Goal: Navigation & Orientation: Find specific page/section

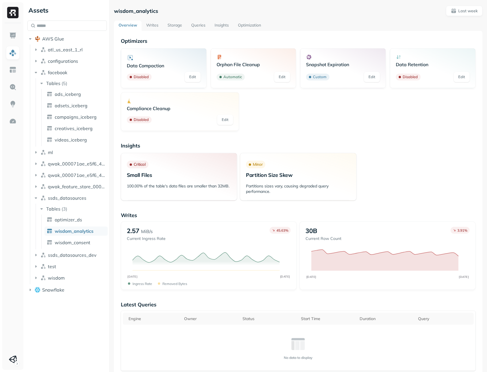
scroll to position [304, 0]
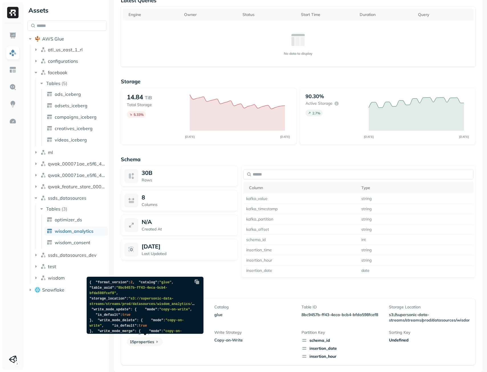
click at [150, 341] on p "15 properties" at bounding box center [145, 341] width 36 height 9
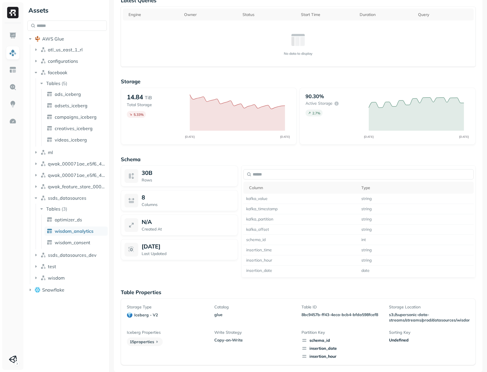
click at [144, 341] on p "15 properties" at bounding box center [145, 341] width 36 height 9
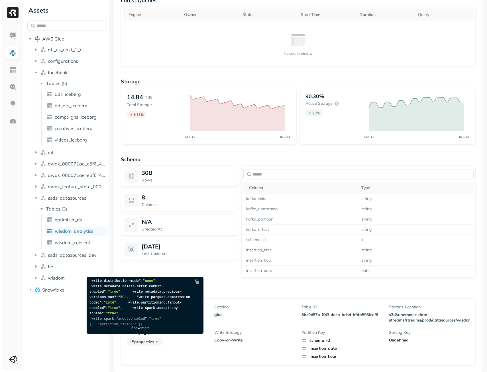
scroll to position [114, 0]
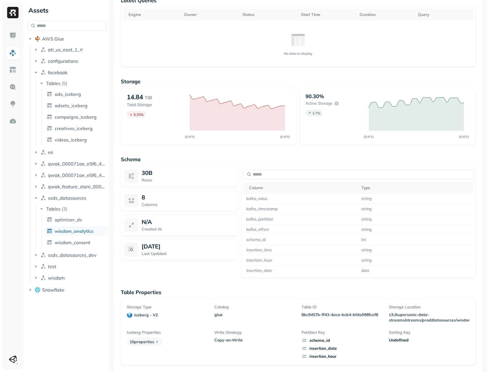
click at [77, 99] on ul "ads_iceberg adsets_iceberg campaigns_iceberg creatives_iceberg videos_iceberg" at bounding box center [74, 117] width 66 height 57
click at [77, 96] on span "ads_iceberg" at bounding box center [68, 94] width 26 height 6
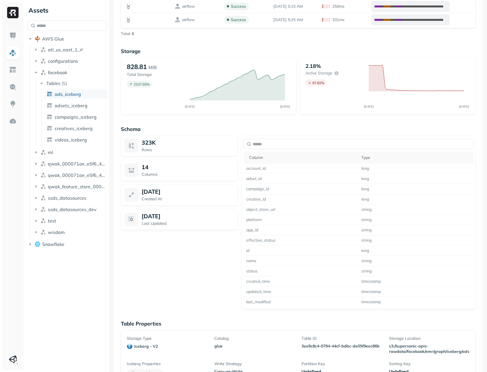
scroll to position [396, 0]
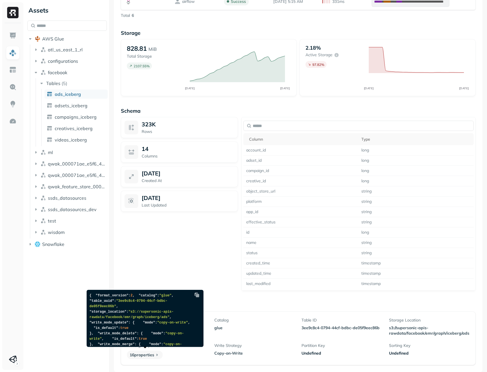
click at [158, 356] on icon at bounding box center [157, 355] width 6 height 6
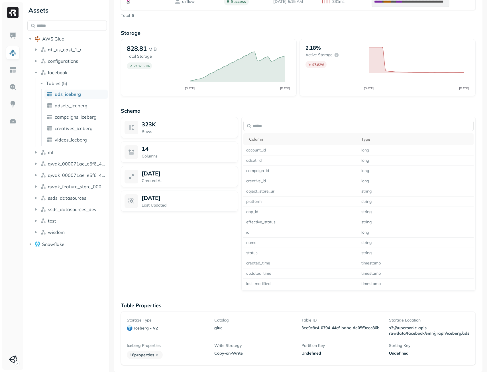
click at [146, 352] on p "16 properties" at bounding box center [145, 354] width 36 height 9
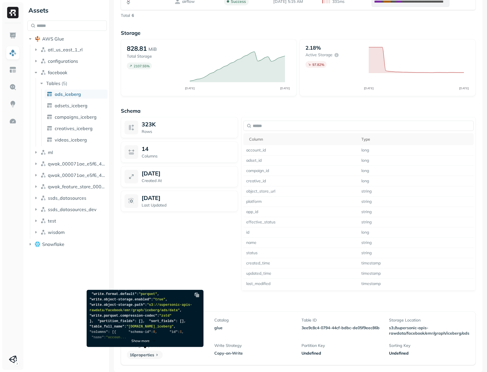
scroll to position [107, 0]
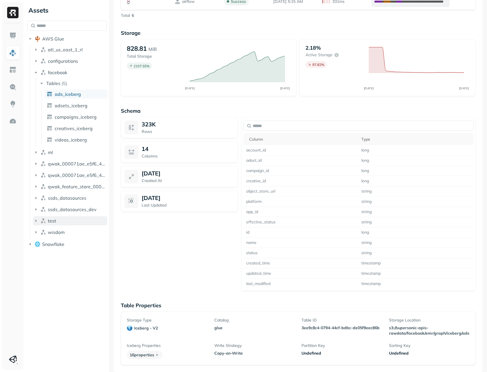
click at [34, 221] on icon "button" at bounding box center [36, 221] width 6 height 6
click at [50, 231] on span "Tables" at bounding box center [53, 232] width 14 height 6
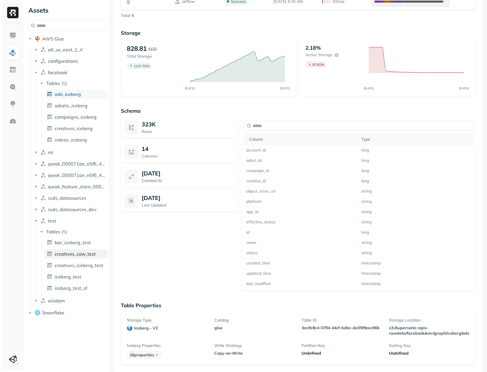
click at [92, 252] on span "creatives_cow_test" at bounding box center [75, 254] width 41 height 6
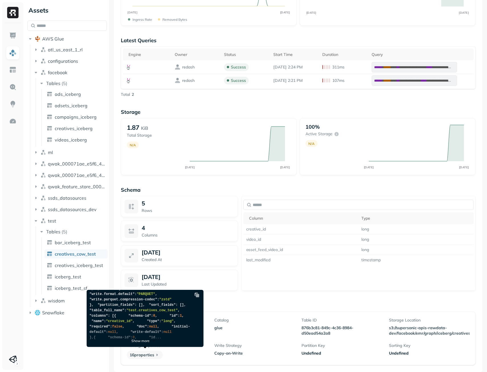
scroll to position [101, 0]
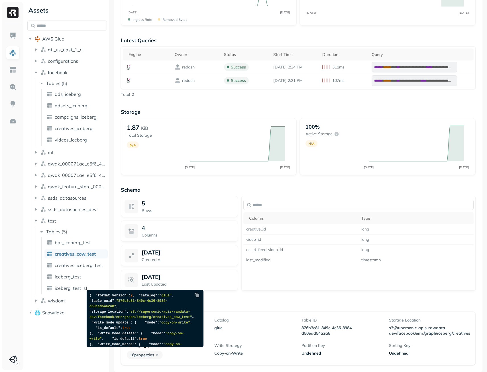
click at [145, 356] on p "16 properties" at bounding box center [145, 354] width 36 height 9
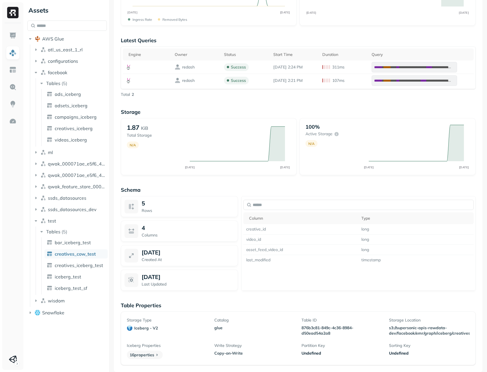
click at [145, 356] on p "16 properties" at bounding box center [145, 354] width 36 height 9
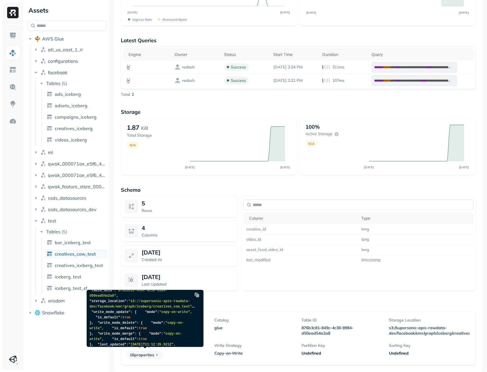
scroll to position [0, 0]
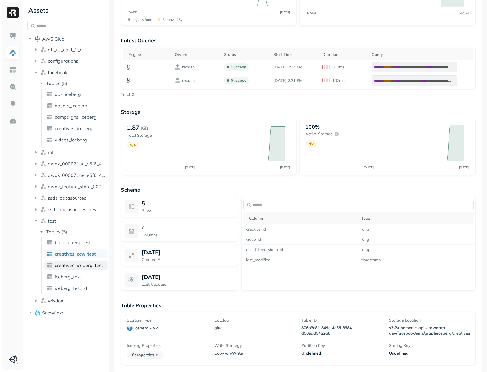
click at [68, 265] on span "creatives_iceberg_test" at bounding box center [79, 265] width 48 height 6
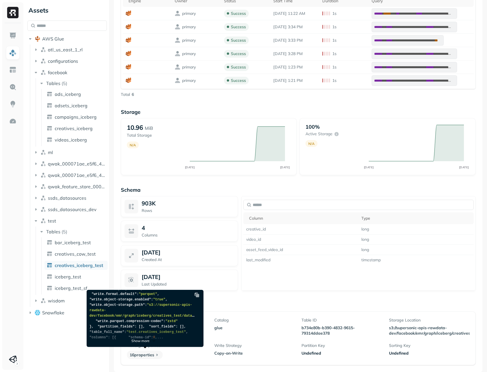
scroll to position [118, 0]
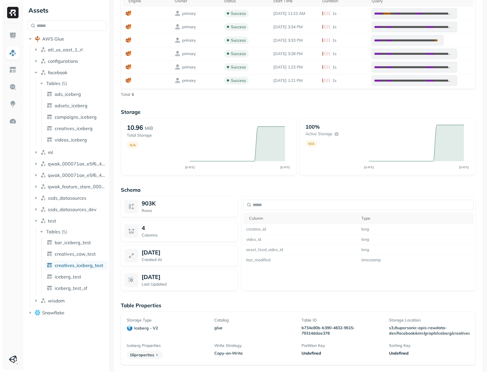
click at [67, 99] on ul "ads_iceberg adsets_iceberg campaigns_iceberg creatives_iceberg videos_iceberg" at bounding box center [74, 117] width 66 height 57
click at [70, 95] on span "ads_iceberg" at bounding box center [68, 94] width 26 height 6
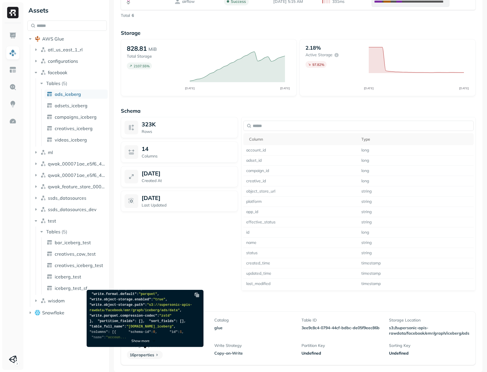
scroll to position [121, 0]
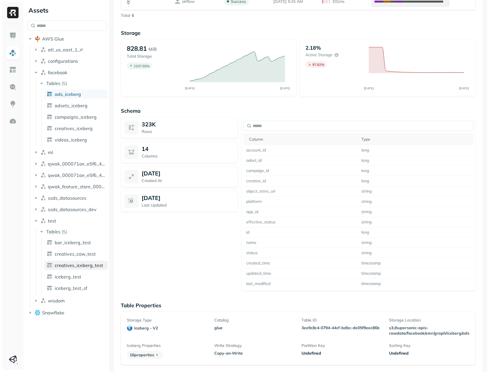
click at [72, 265] on span "creatives_iceberg_test" at bounding box center [79, 265] width 48 height 6
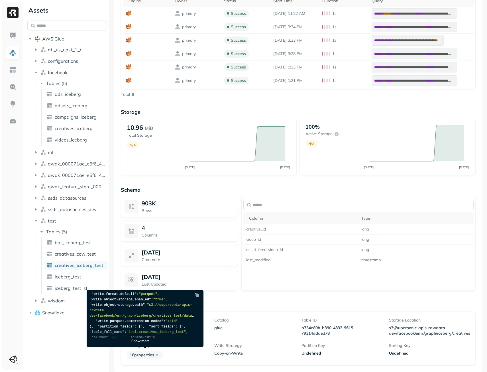
scroll to position [111, 0]
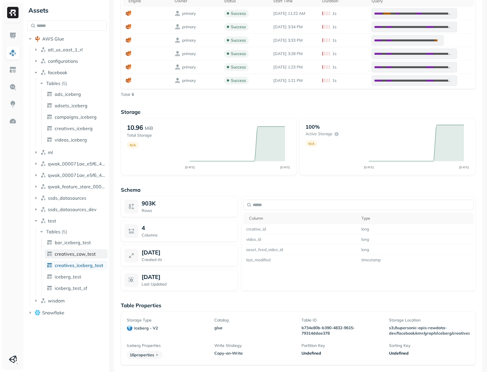
click at [82, 255] on span "creatives_cow_test" at bounding box center [75, 254] width 41 height 6
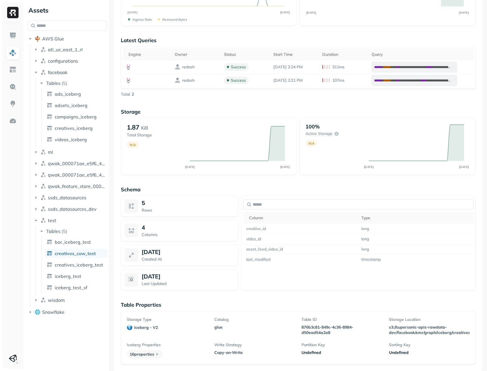
scroll to position [209, 0]
click at [78, 244] on span "bar_iceberg_test" at bounding box center [73, 242] width 36 height 6
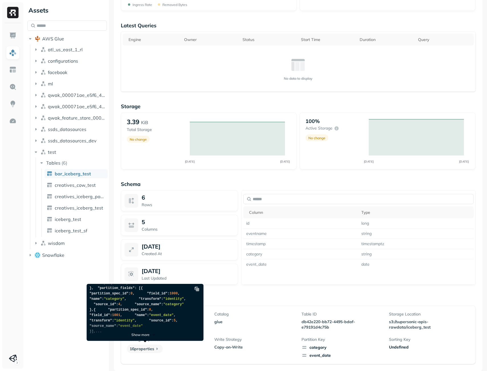
scroll to position [126, 0]
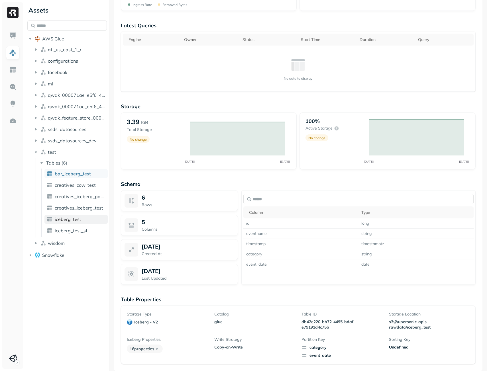
click at [79, 220] on span "iceberg_test" at bounding box center [68, 220] width 26 height 6
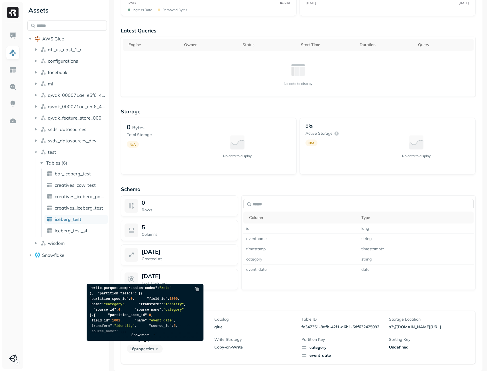
scroll to position [175, 0]
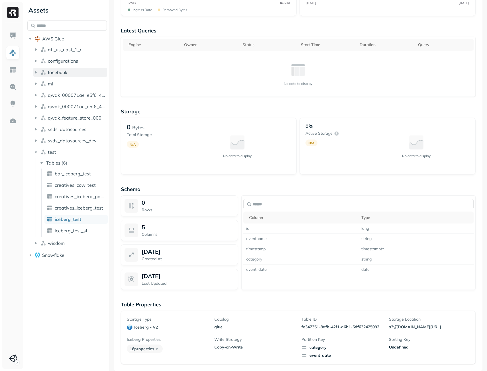
click at [59, 72] on span "facebook" at bounding box center [57, 73] width 19 height 6
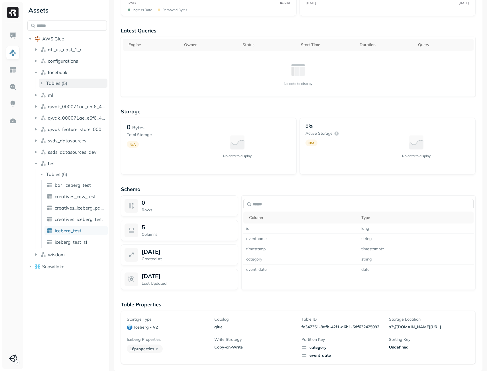
click at [59, 83] on span "Tables" at bounding box center [53, 83] width 14 height 6
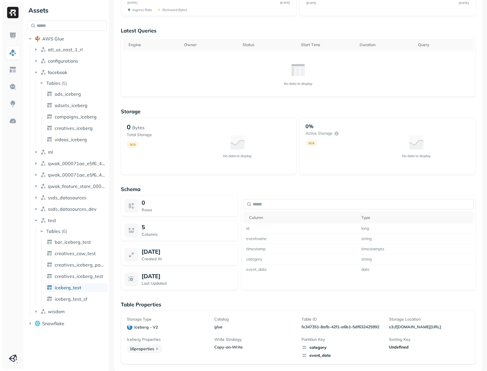
click at [72, 111] on ul "ads_iceberg adsets_iceberg campaigns_iceberg creatives_iceberg videos_iceberg" at bounding box center [74, 117] width 66 height 57
click at [81, 95] on link "ads_iceberg" at bounding box center [75, 93] width 63 height 9
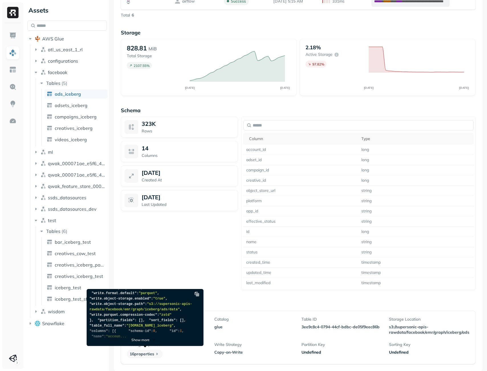
scroll to position [122, 0]
